Goal: Find specific page/section: Find specific page/section

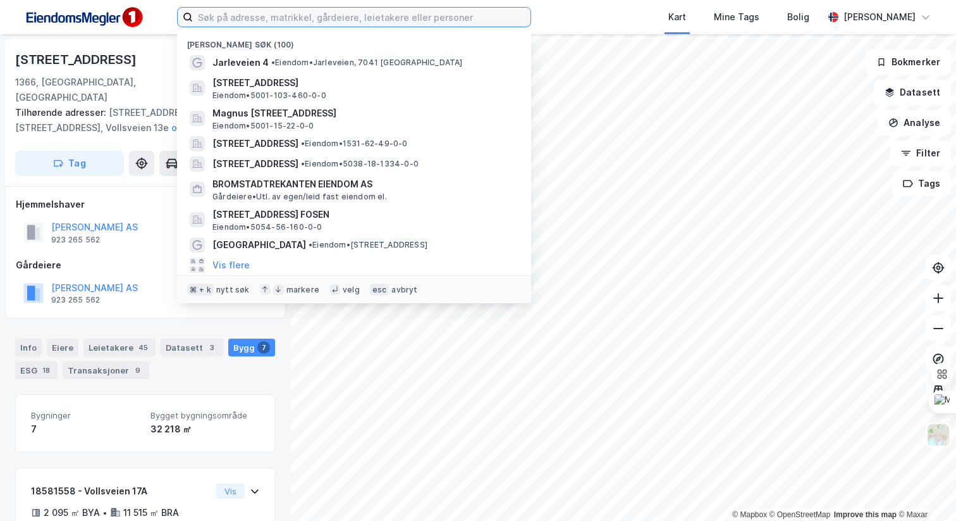
click at [297, 14] on input at bounding box center [362, 17] width 338 height 19
paste input "Ytterland 13"
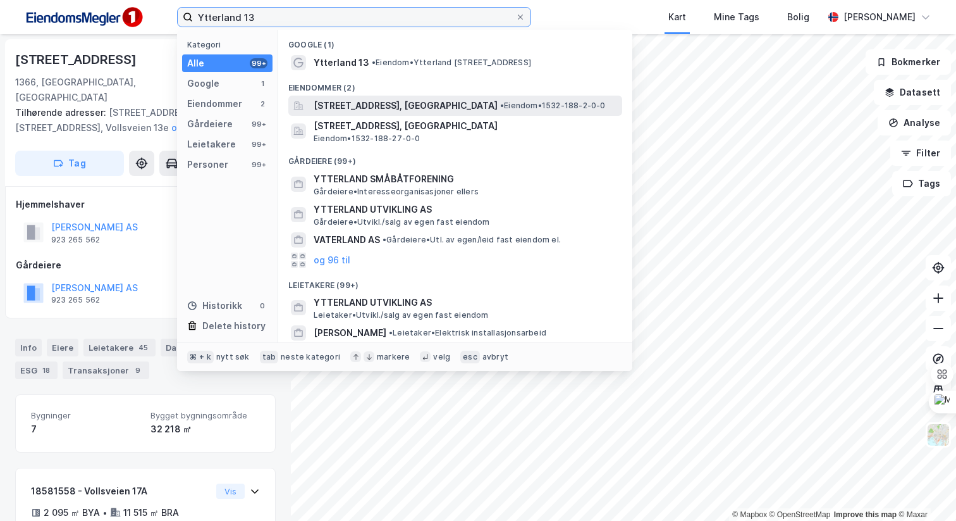
type input "Ytterland 13"
click at [410, 111] on span "[STREET_ADDRESS], [GEOGRAPHIC_DATA]" at bounding box center [406, 105] width 184 height 15
